Goal: Find specific page/section: Find specific page/section

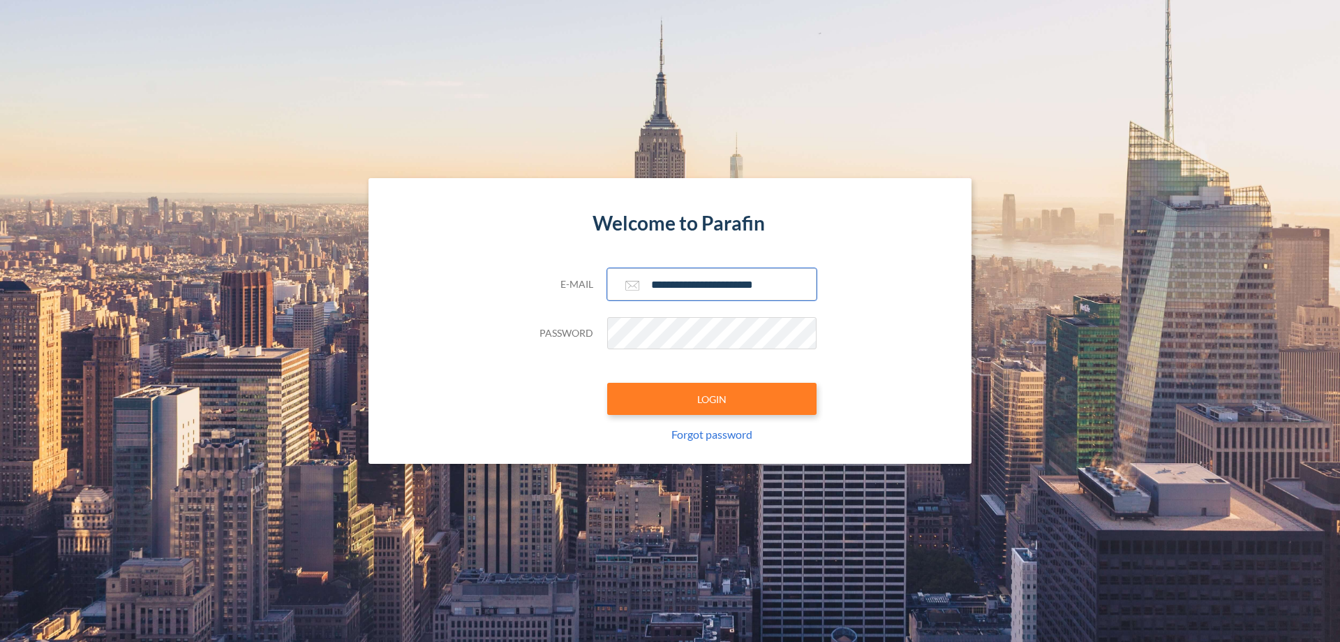
type input "**********"
click at [712, 399] on button "LOGIN" at bounding box center [711, 399] width 209 height 32
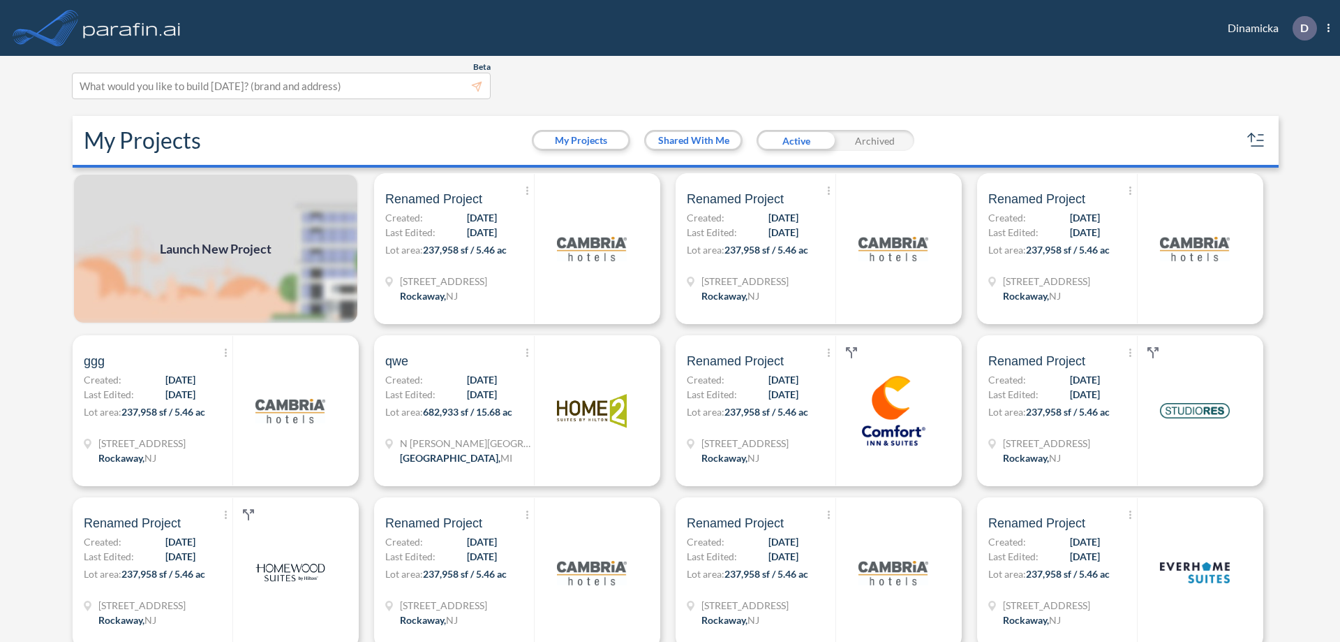
scroll to position [3, 0]
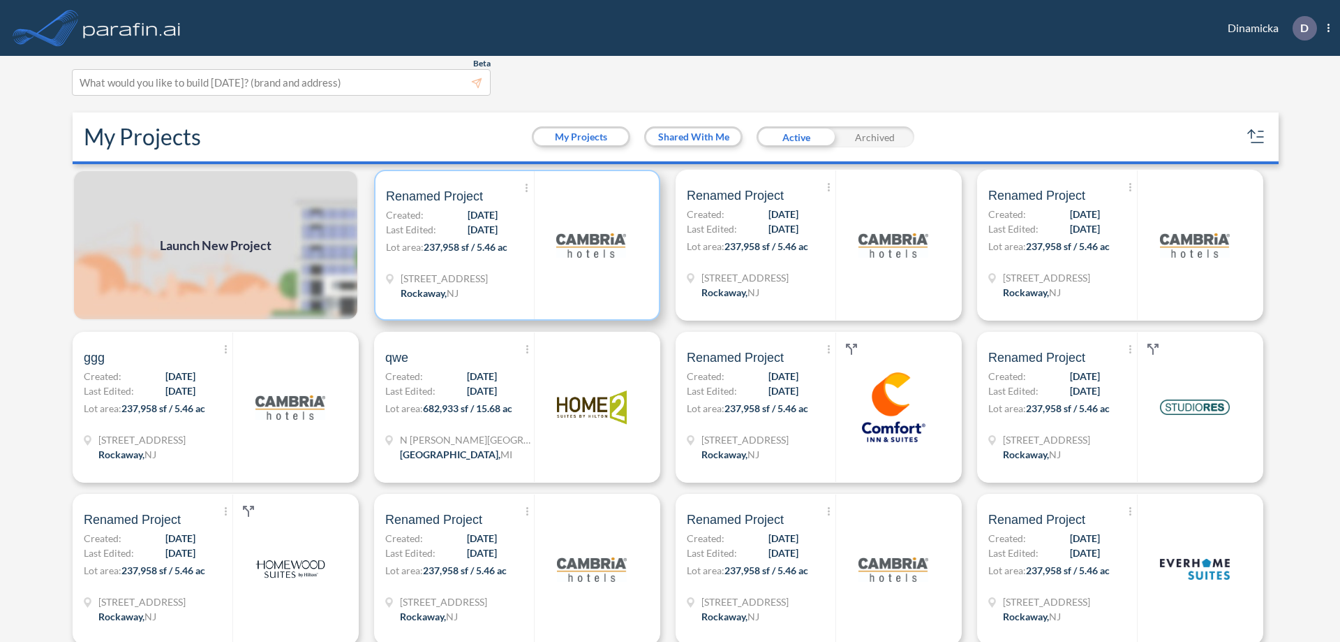
click at [514, 245] on p "Lot area: 237,958 sf / 5.46 ac" at bounding box center [460, 249] width 148 height 20
